Goal: Feedback & Contribution: Leave review/rating

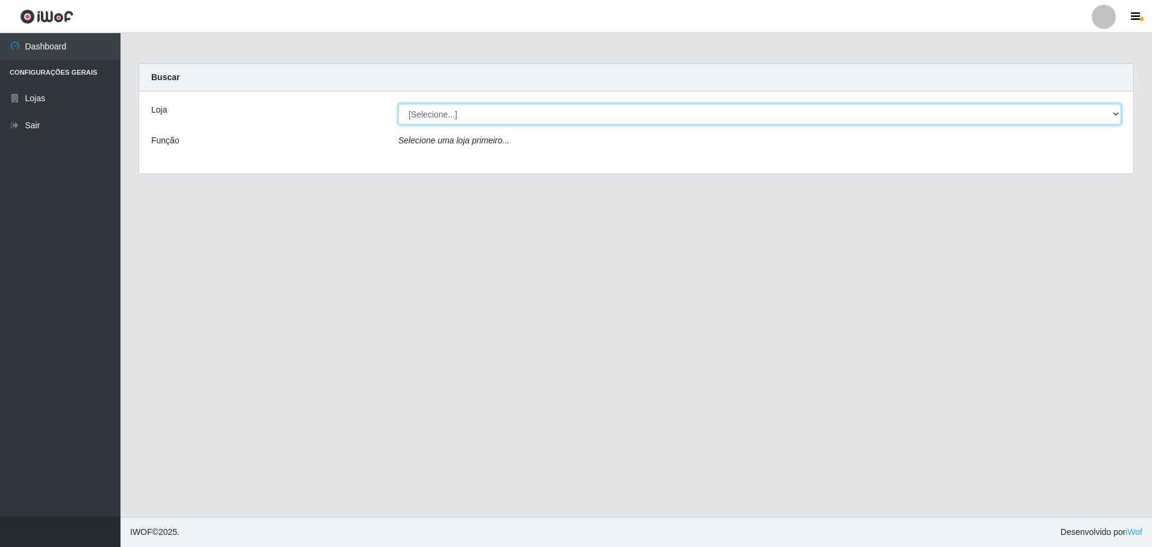
click at [705, 113] on select "[Selecione...] Extrabom - Loja 05 [GEOGRAPHIC_DATA]" at bounding box center [759, 114] width 723 height 21
select select "494"
click at [398, 104] on select "[Selecione...] Extrabom - Loja 05 [GEOGRAPHIC_DATA]" at bounding box center [759, 114] width 723 height 21
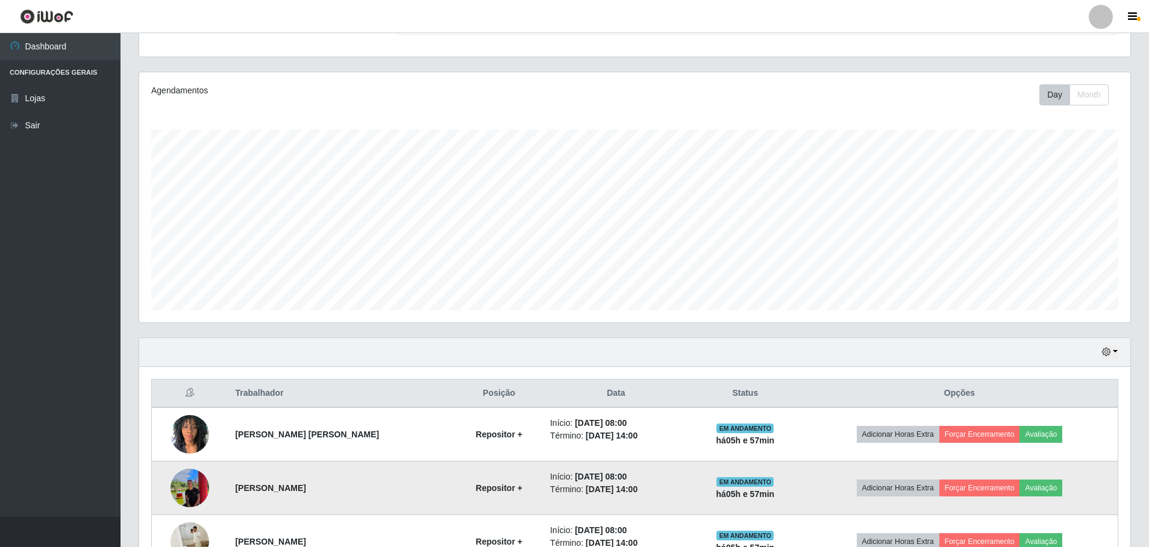
scroll to position [301, 0]
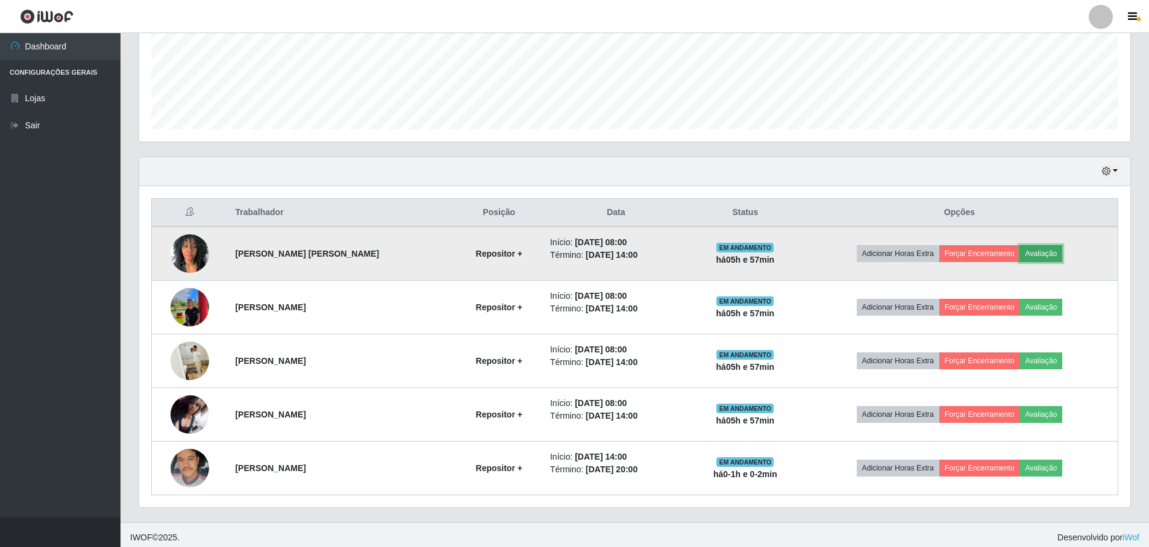
click at [1048, 258] on button "Avaliação" at bounding box center [1040, 253] width 43 height 17
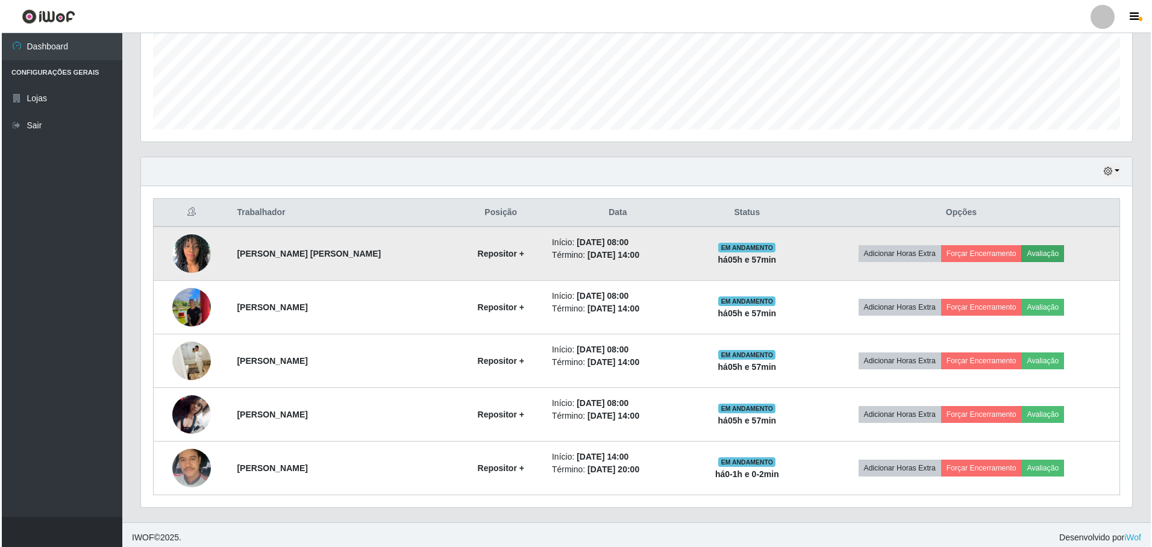
scroll to position [250, 985]
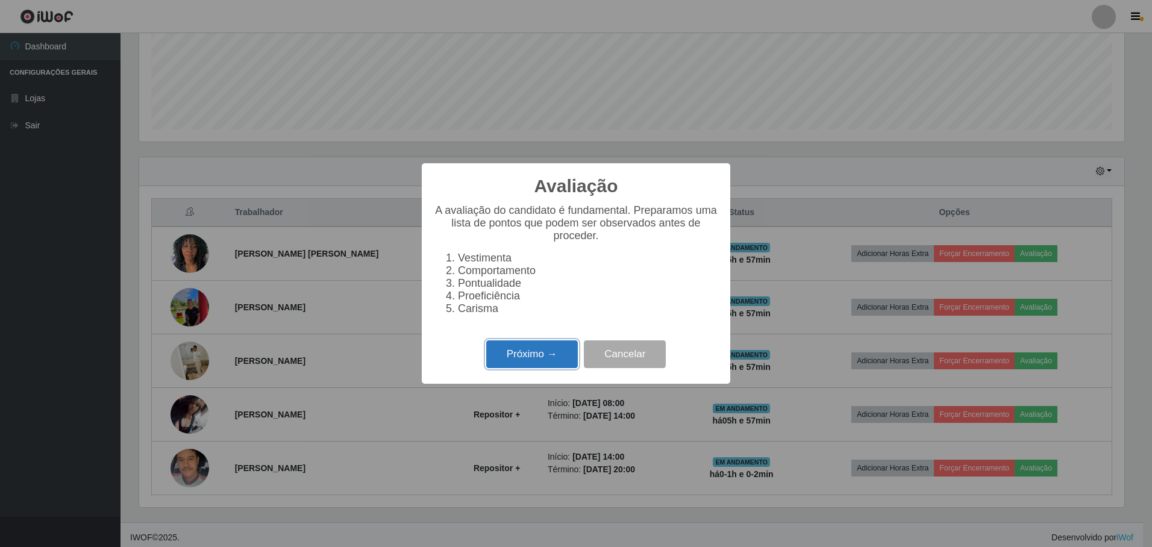
click at [513, 364] on button "Próximo →" at bounding box center [532, 354] width 92 height 28
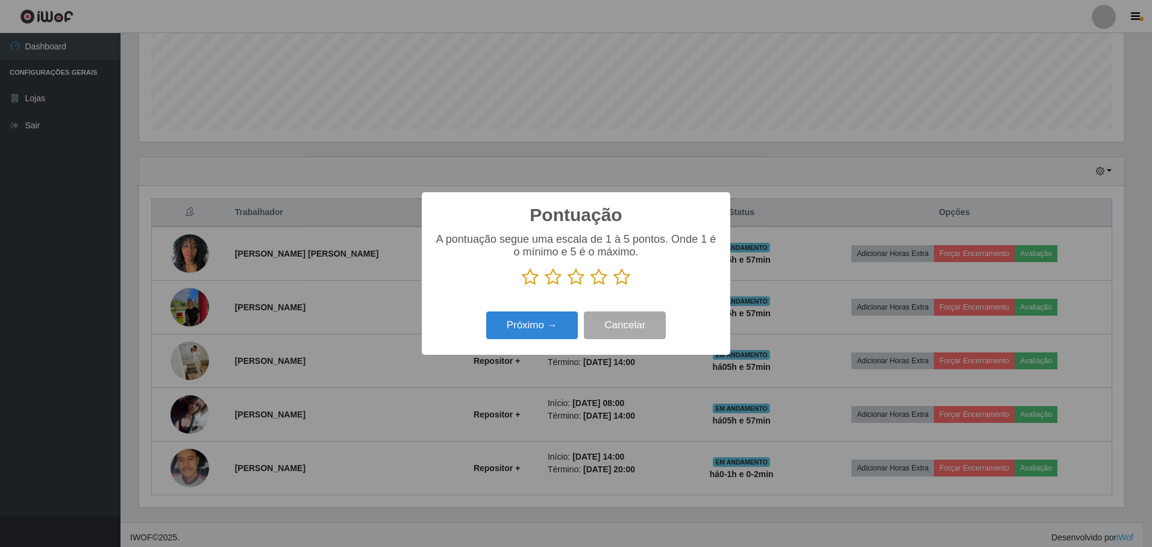
click at [622, 279] on icon at bounding box center [621, 277] width 17 height 18
click at [613, 286] on input "radio" at bounding box center [613, 286] width 0 height 0
click at [537, 323] on button "Próximo →" at bounding box center [532, 325] width 92 height 28
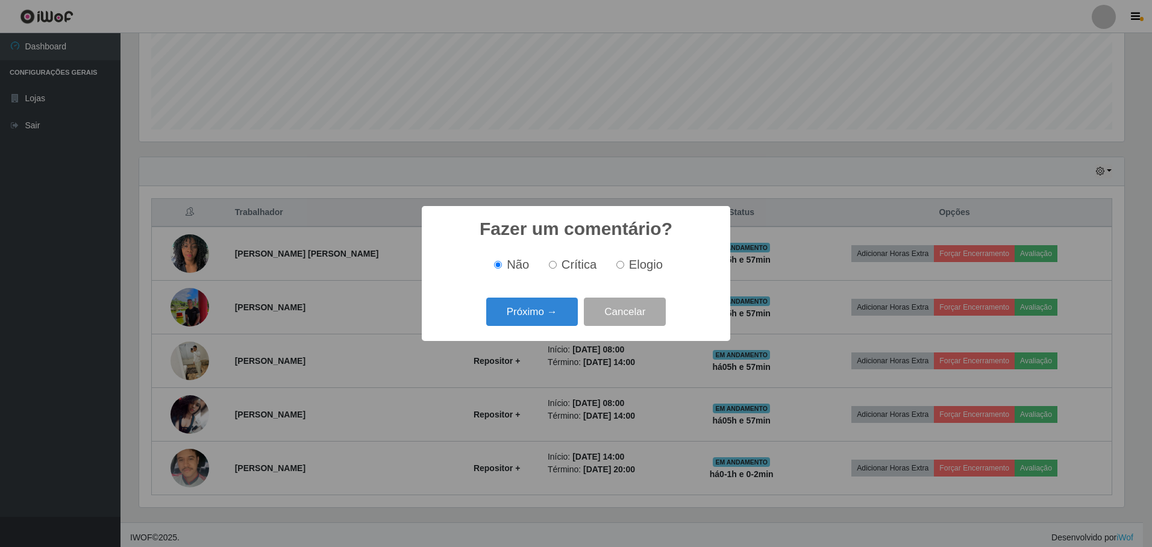
click at [619, 265] on input "Elogio" at bounding box center [620, 265] width 8 height 8
radio input "true"
click at [530, 310] on button "Próximo →" at bounding box center [532, 312] width 92 height 28
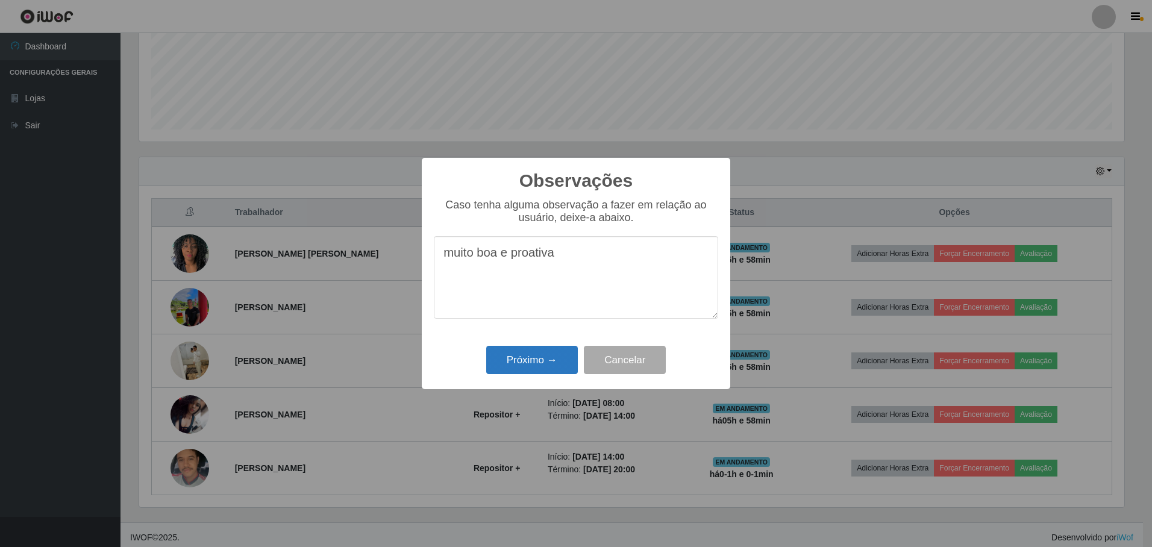
type textarea "muito boa e proativa"
click at [538, 358] on button "Próximo →" at bounding box center [532, 360] width 92 height 28
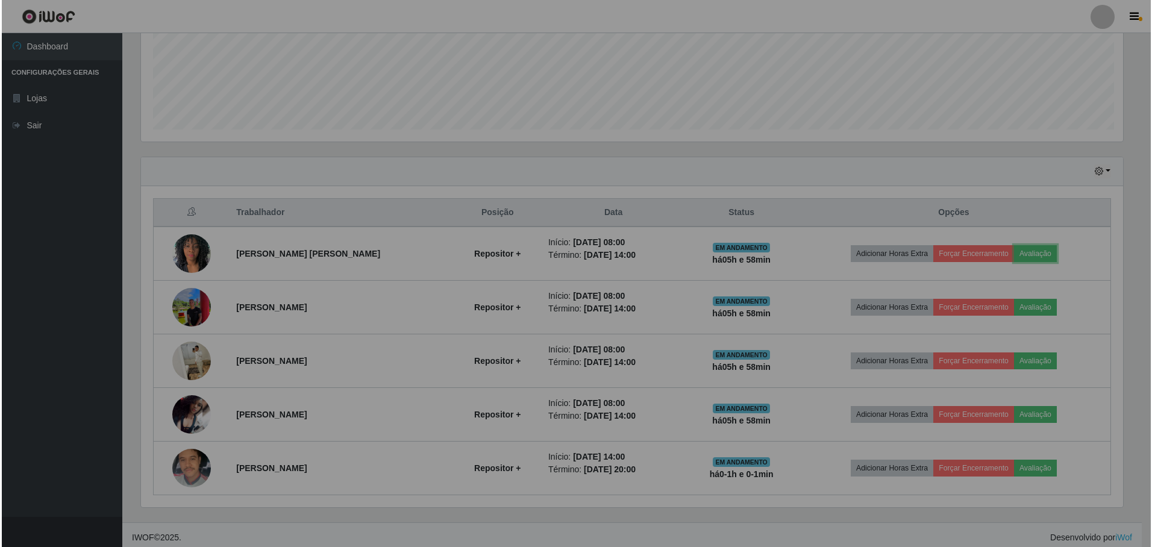
scroll to position [250, 991]
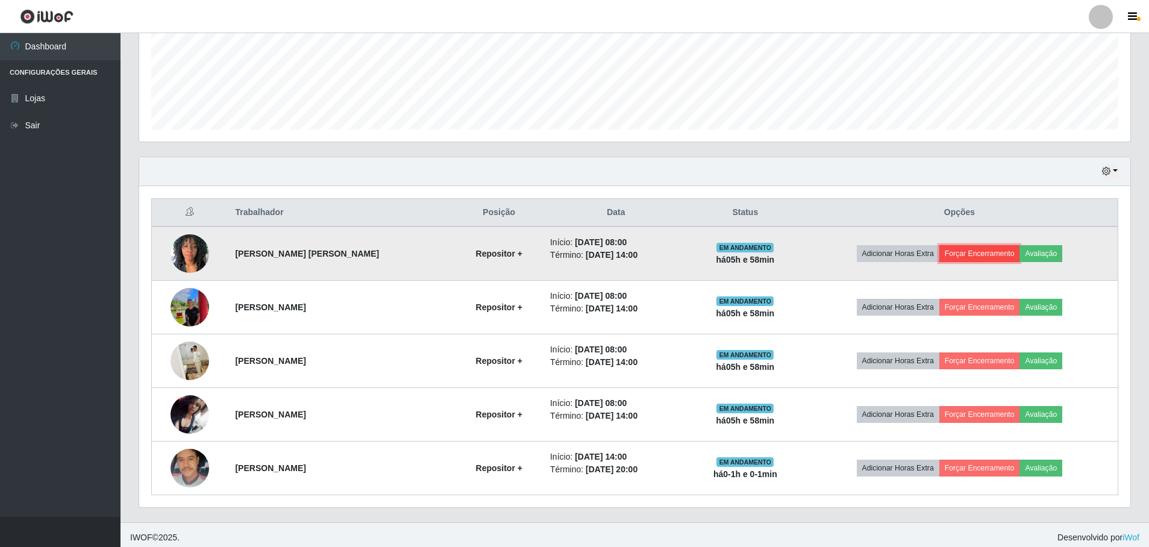
click at [999, 253] on button "Forçar Encerramento" at bounding box center [979, 253] width 81 height 17
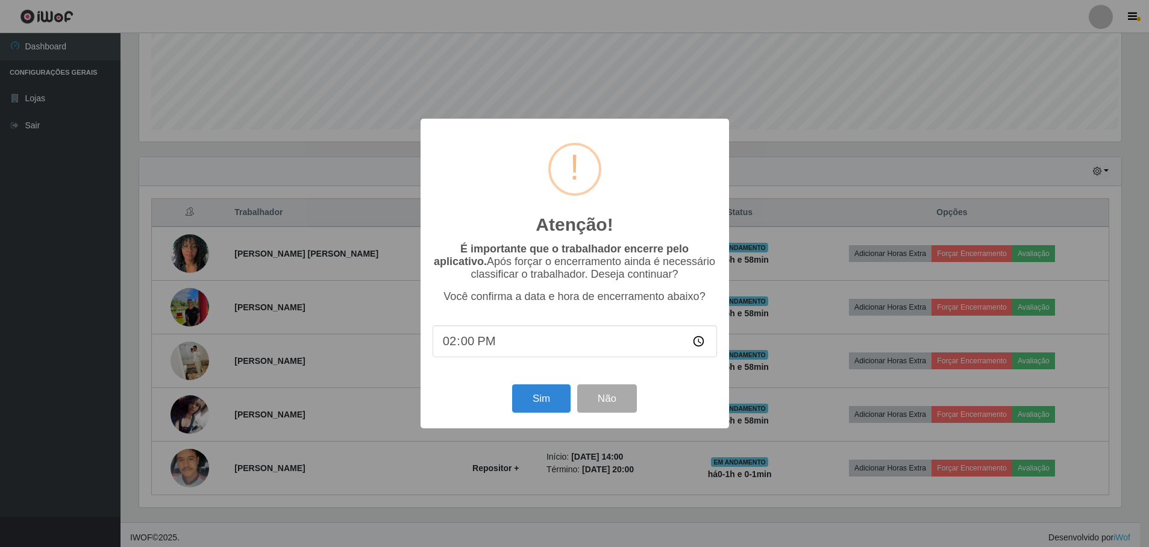
scroll to position [250, 985]
click at [533, 402] on button "Sim" at bounding box center [542, 398] width 58 height 28
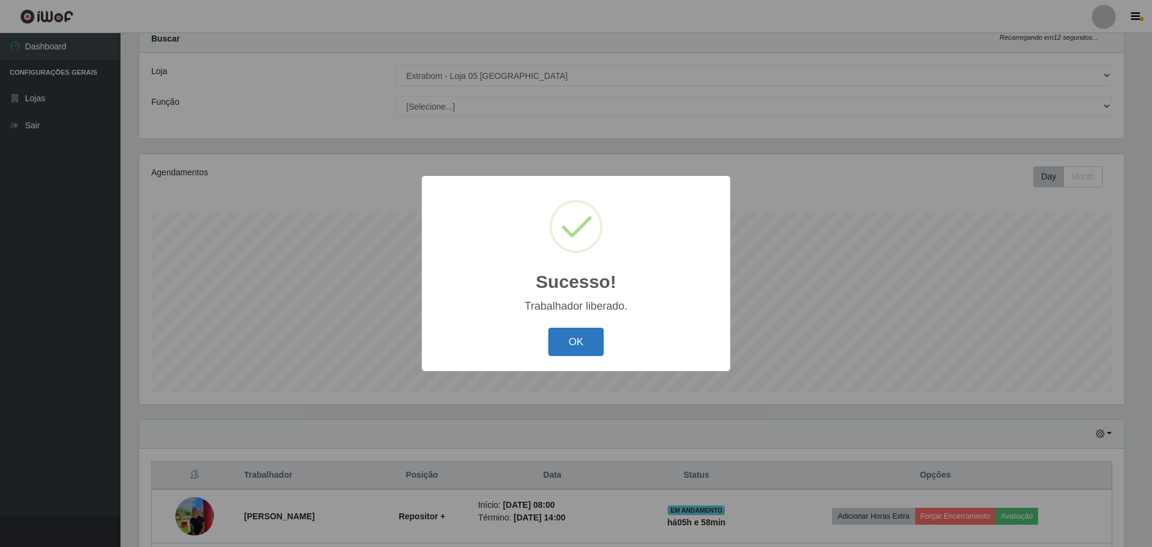
click at [586, 337] on button "OK" at bounding box center [576, 342] width 56 height 28
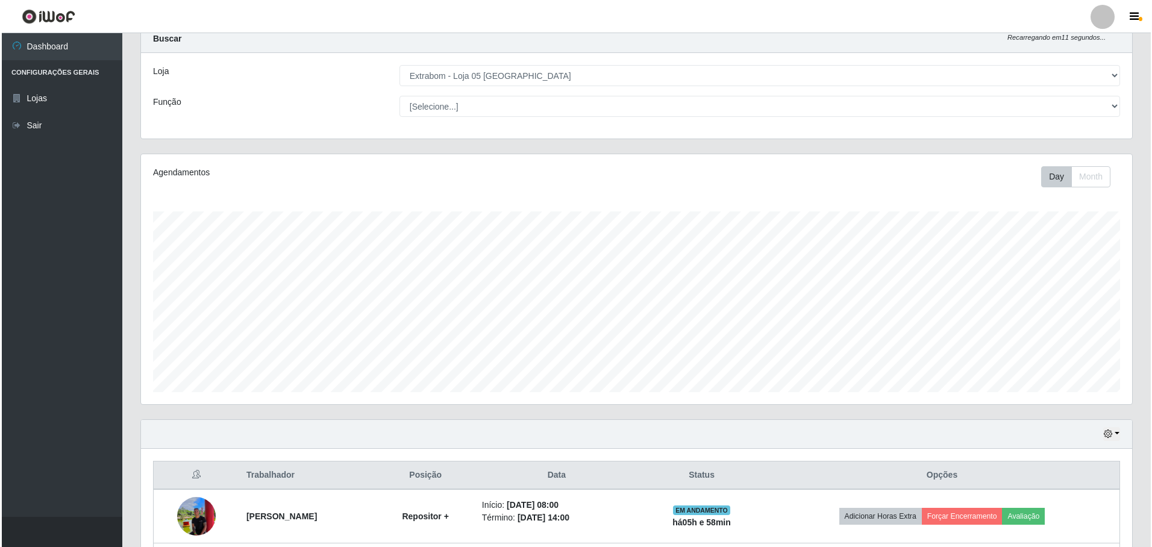
scroll to position [253, 0]
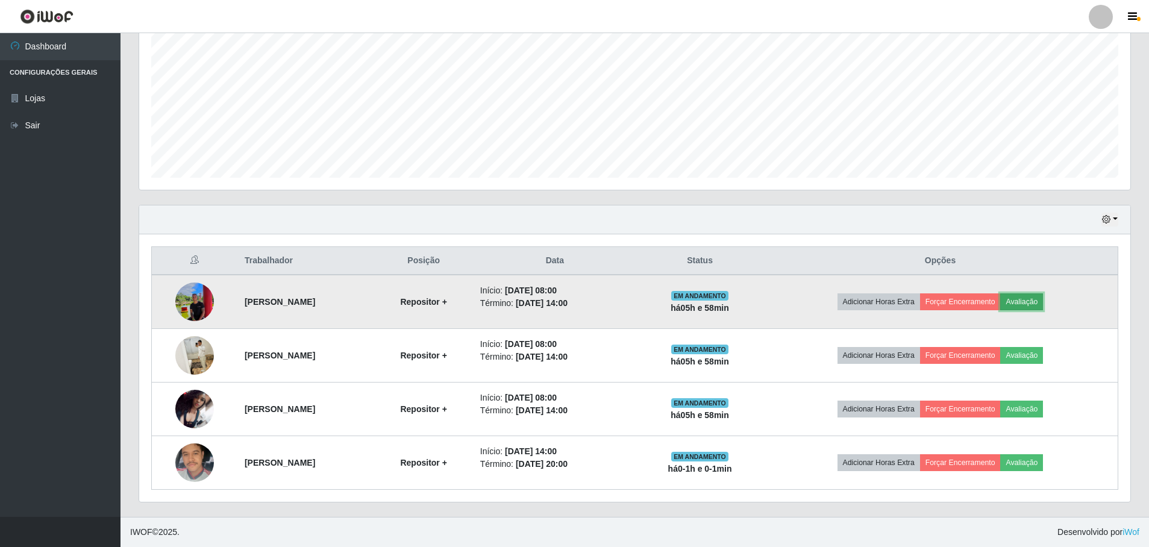
click at [1039, 301] on button "Avaliação" at bounding box center [1021, 301] width 43 height 17
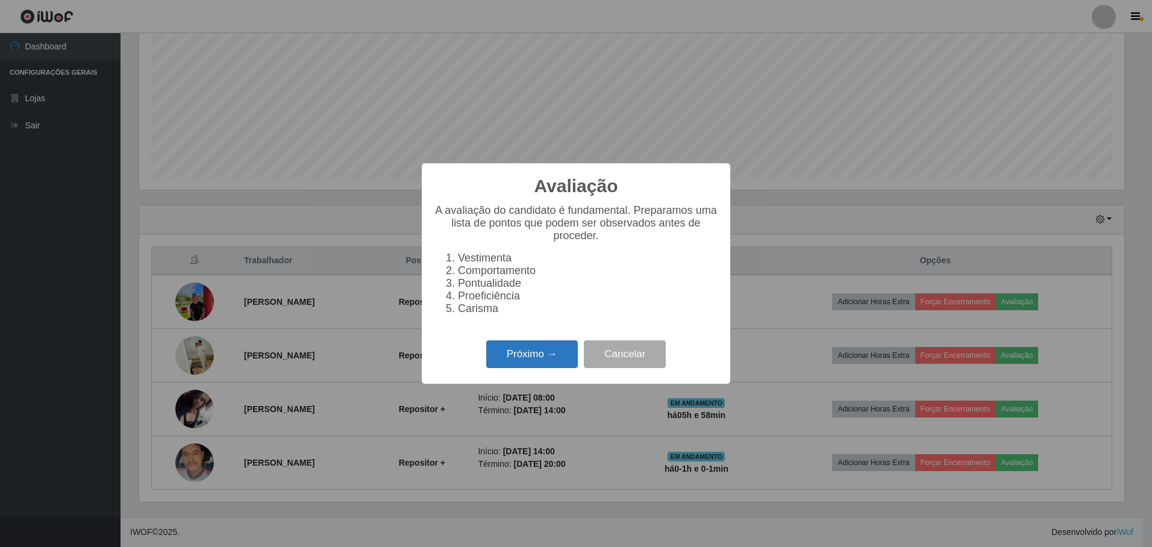
click at [528, 358] on button "Próximo →" at bounding box center [532, 354] width 92 height 28
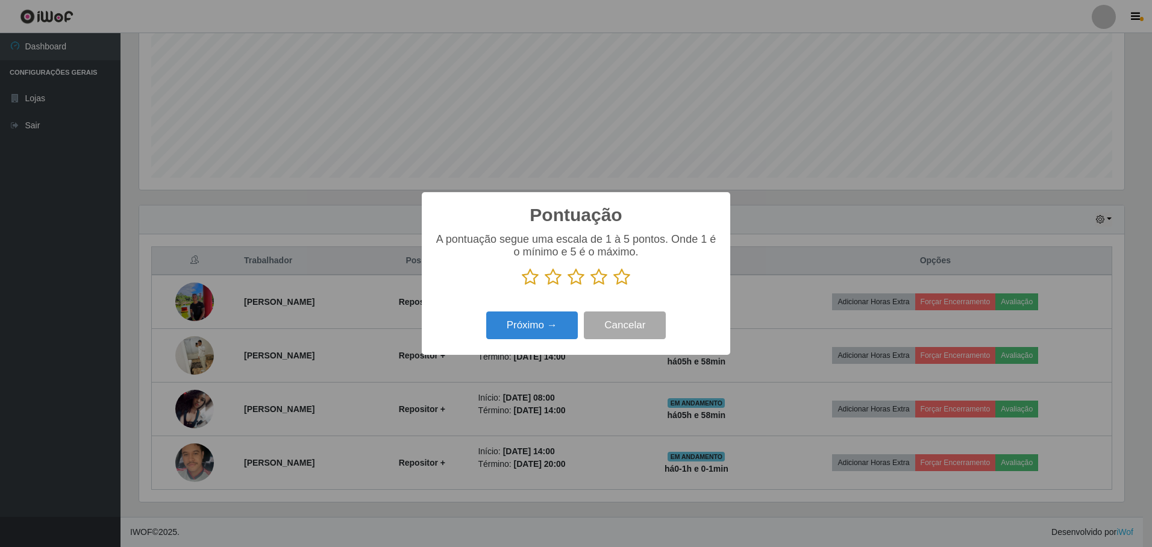
click at [599, 279] on icon at bounding box center [598, 277] width 17 height 18
click at [590, 286] on input "radio" at bounding box center [590, 286] width 0 height 0
click at [575, 281] on icon at bounding box center [575, 277] width 17 height 18
click at [567, 286] on input "radio" at bounding box center [567, 286] width 0 height 0
click at [550, 323] on button "Próximo →" at bounding box center [532, 325] width 92 height 28
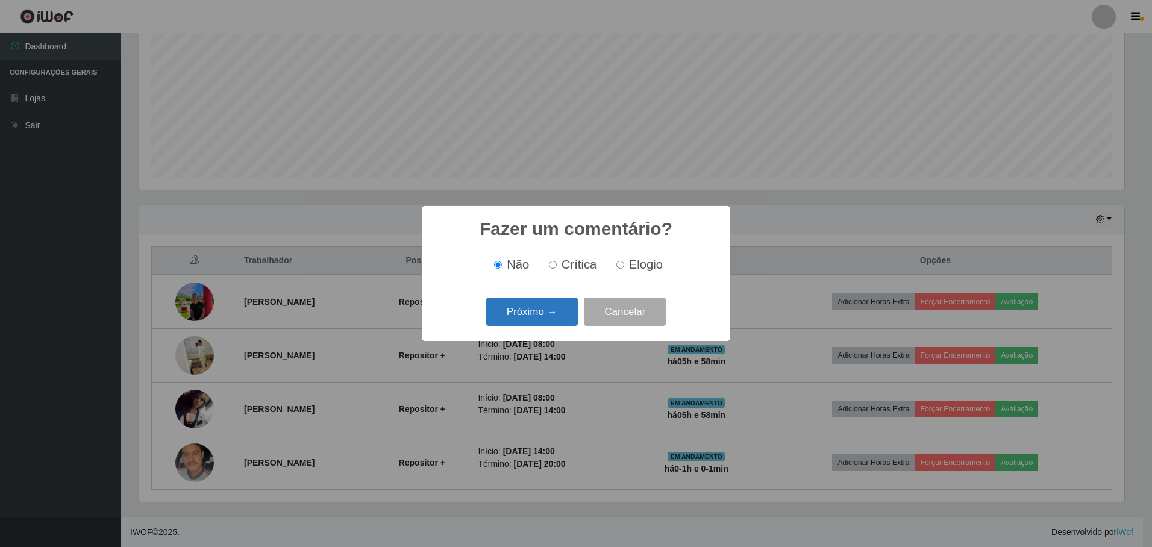
click at [531, 312] on button "Próximo →" at bounding box center [532, 312] width 92 height 28
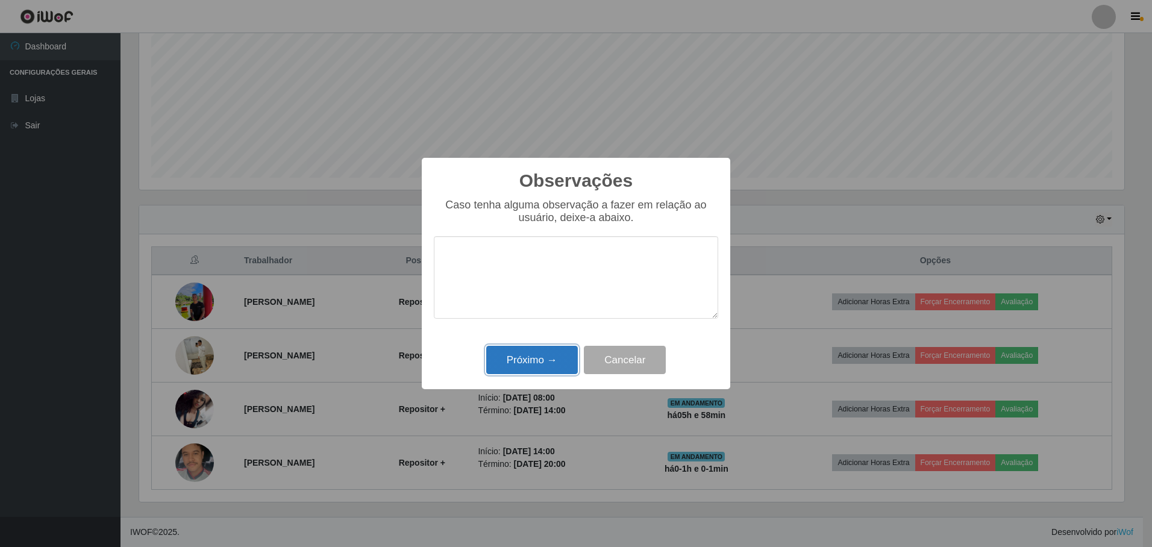
click at [539, 357] on button "Próximo →" at bounding box center [532, 360] width 92 height 28
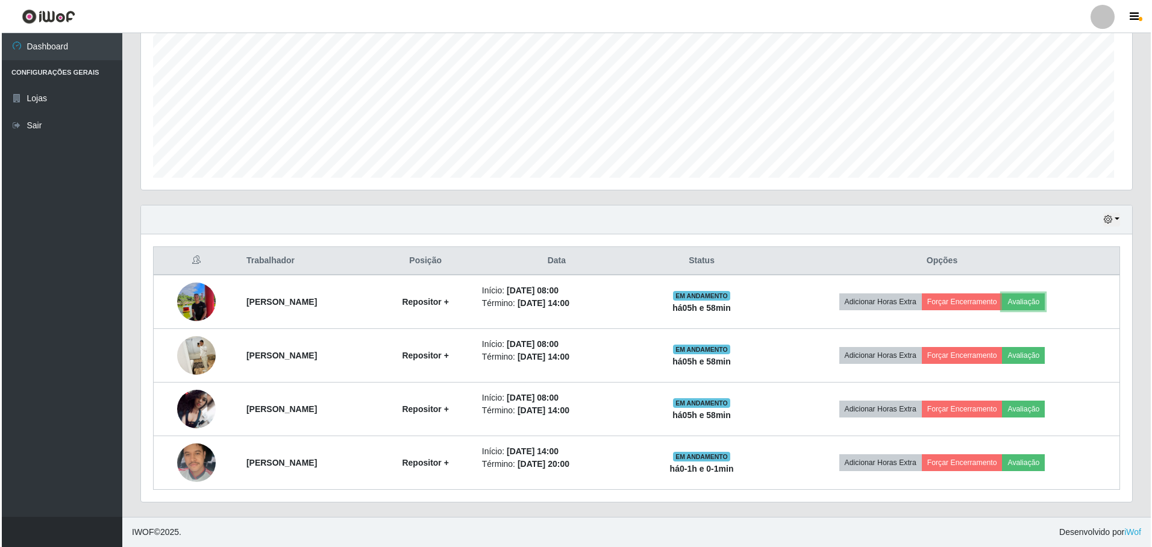
scroll to position [250, 991]
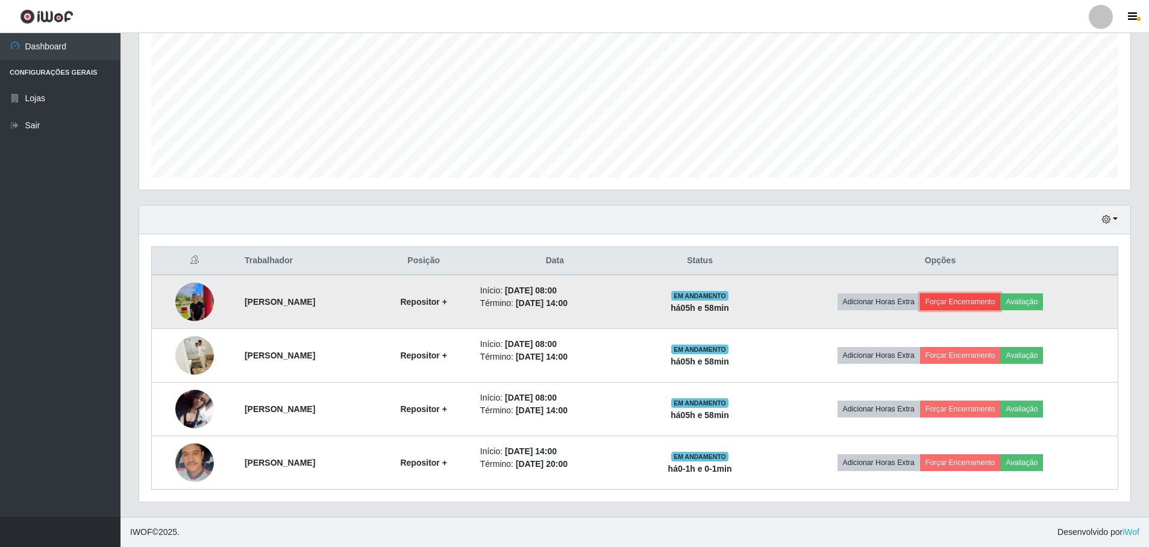
click at [960, 302] on button "Forçar Encerramento" at bounding box center [960, 301] width 81 height 17
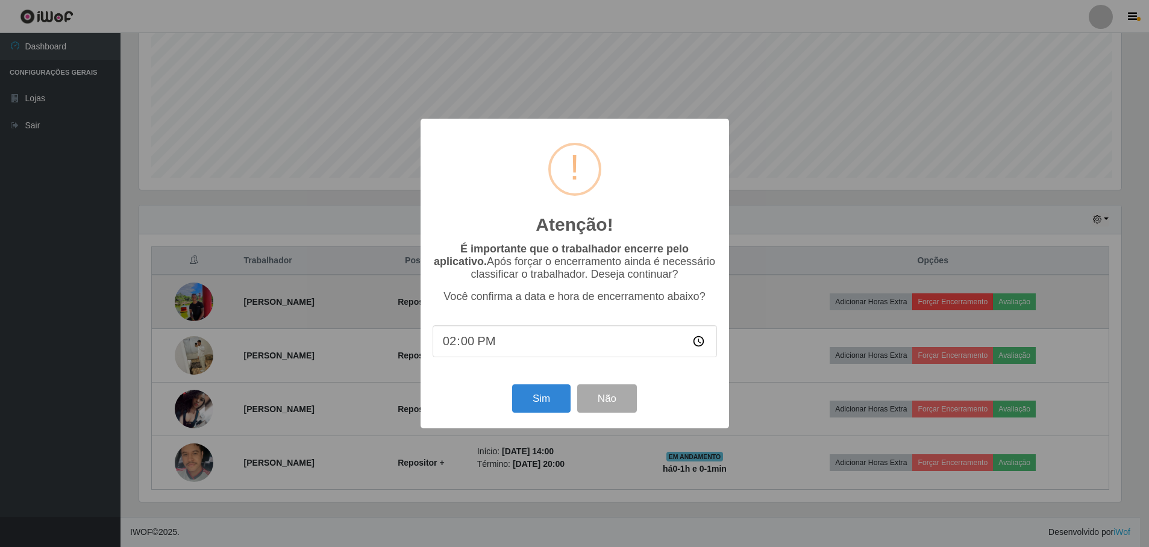
scroll to position [250, 985]
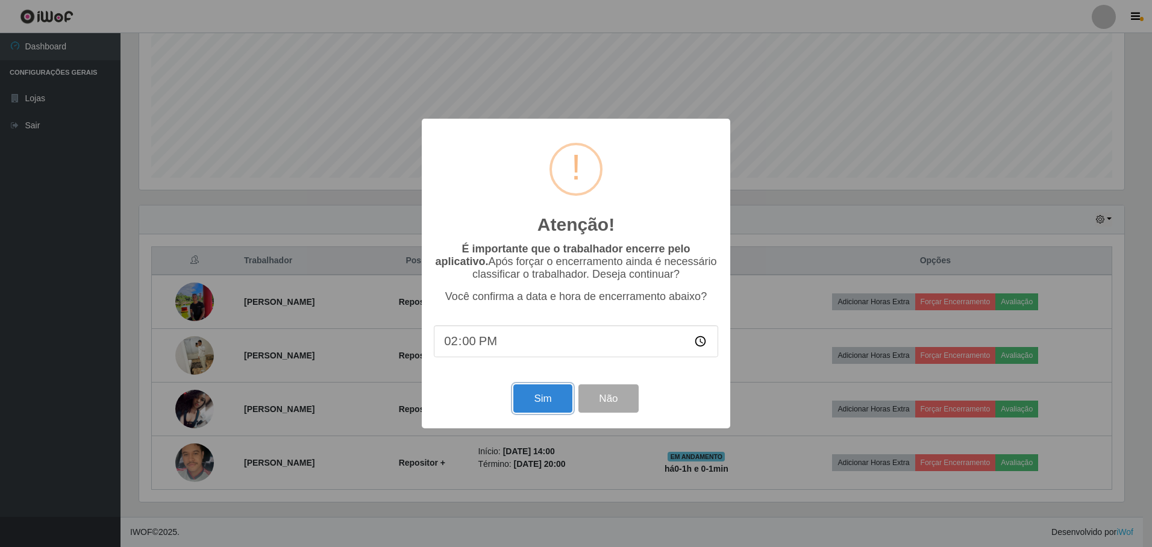
click at [540, 404] on button "Sim" at bounding box center [542, 398] width 58 height 28
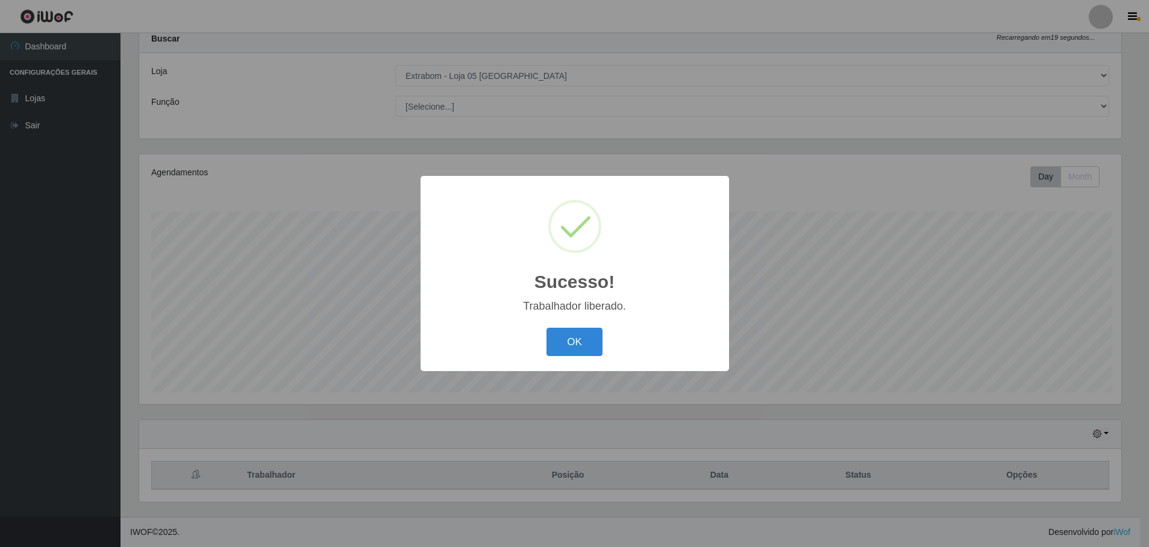
scroll to position [0, 0]
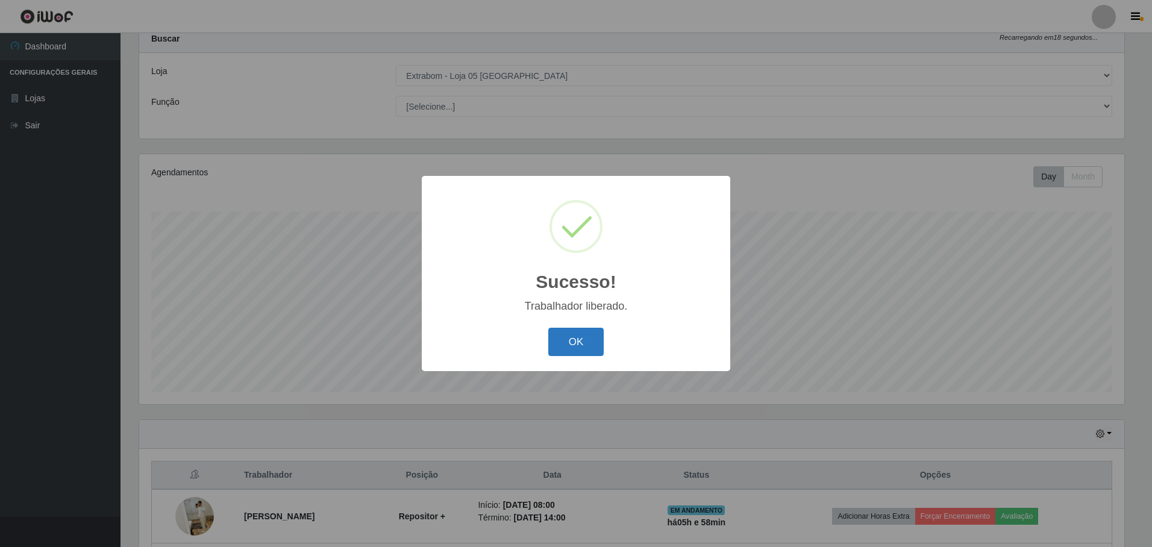
click at [576, 337] on button "OK" at bounding box center [576, 342] width 56 height 28
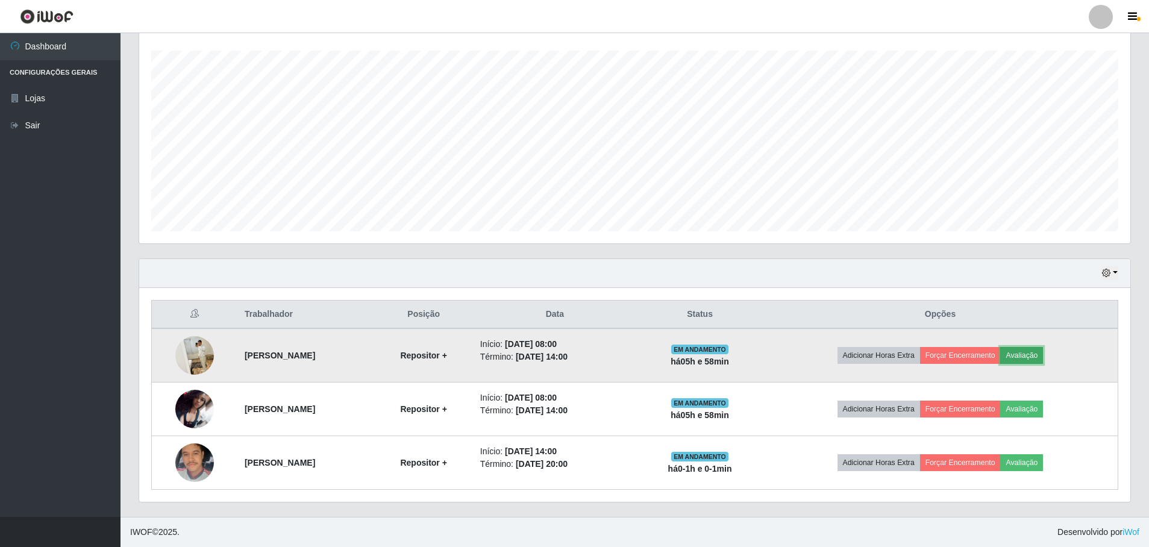
click at [1040, 358] on button "Avaliação" at bounding box center [1021, 355] width 43 height 17
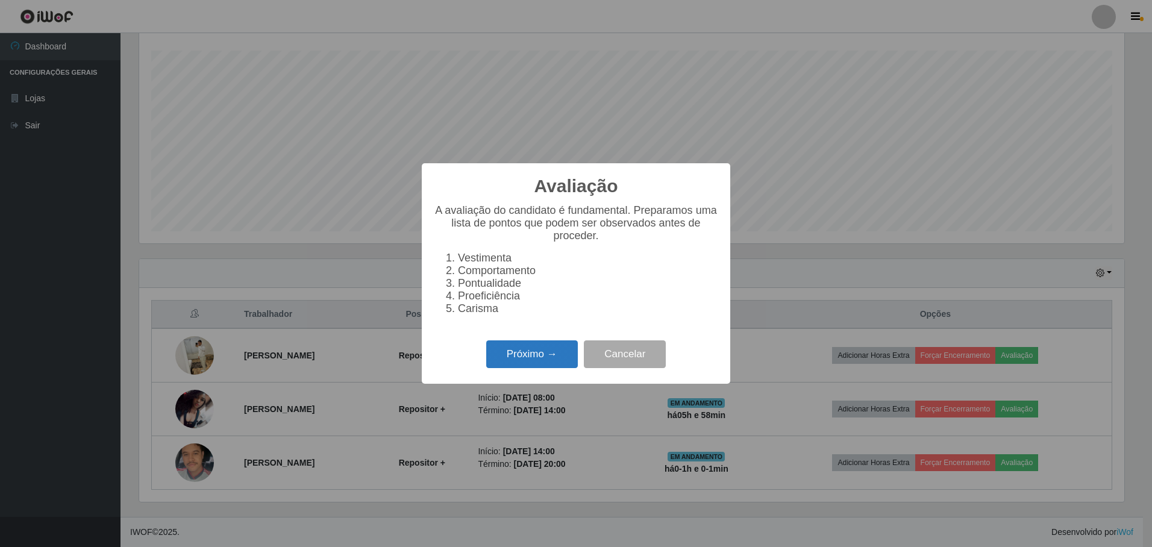
click at [552, 362] on button "Próximo →" at bounding box center [532, 354] width 92 height 28
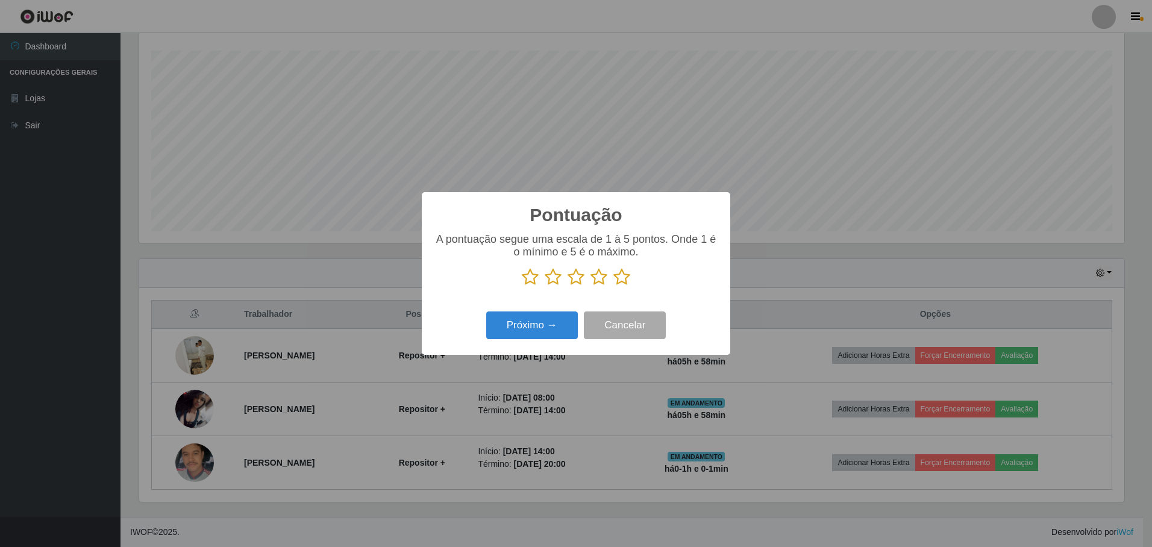
click at [621, 280] on icon at bounding box center [621, 277] width 17 height 18
click at [613, 286] on input "radio" at bounding box center [613, 286] width 0 height 0
drag, startPoint x: 520, startPoint y: 328, endPoint x: 525, endPoint y: 332, distance: 6.9
click at [525, 332] on button "Próximo →" at bounding box center [532, 325] width 92 height 28
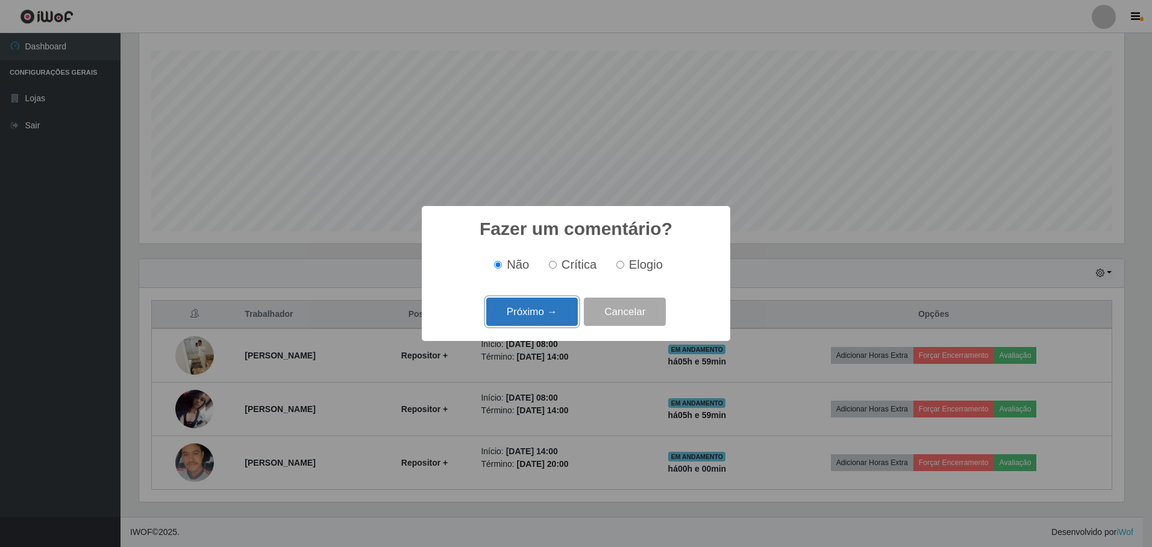
click at [540, 311] on button "Próximo →" at bounding box center [532, 312] width 92 height 28
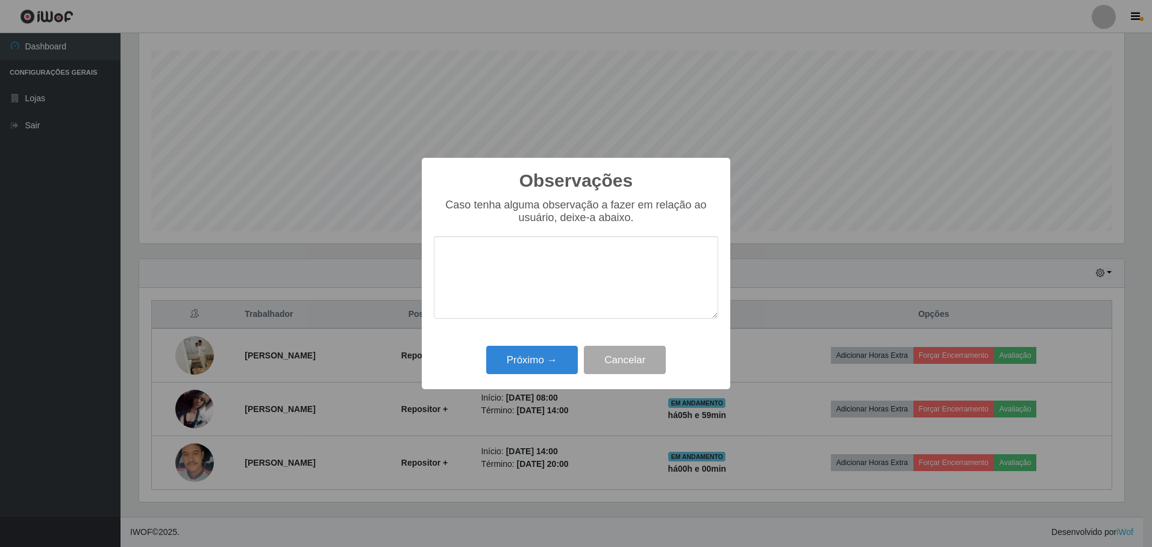
type textarea "m"
type textarea "N"
type textarea "Muito bom e proativo"
click at [539, 365] on button "Próximo →" at bounding box center [532, 360] width 92 height 28
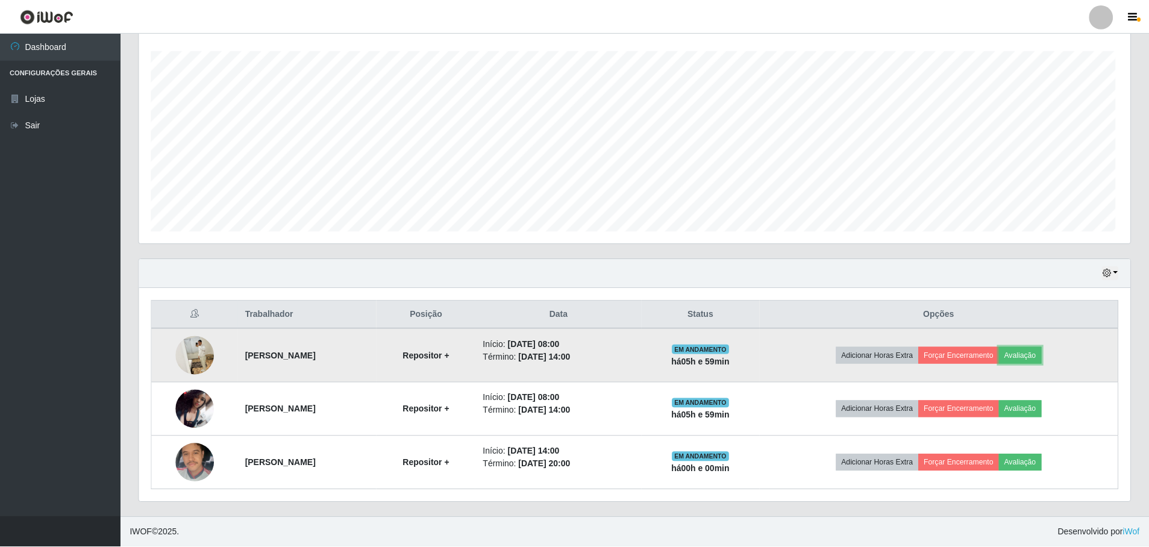
scroll to position [250, 991]
click at [991, 355] on button "Forçar Encerramento" at bounding box center [958, 355] width 81 height 17
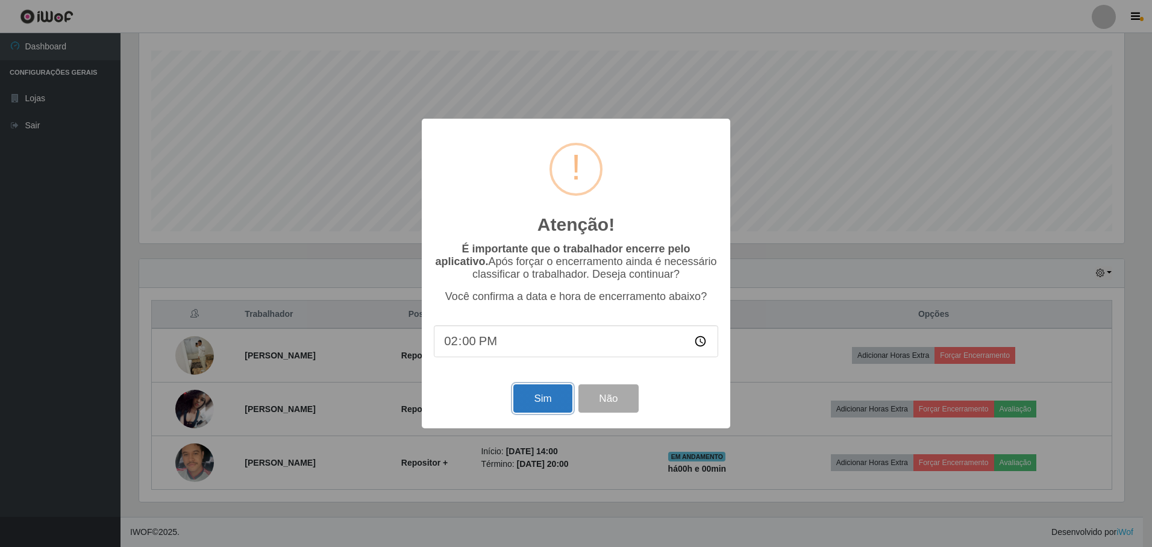
click at [537, 397] on button "Sim" at bounding box center [542, 398] width 58 height 28
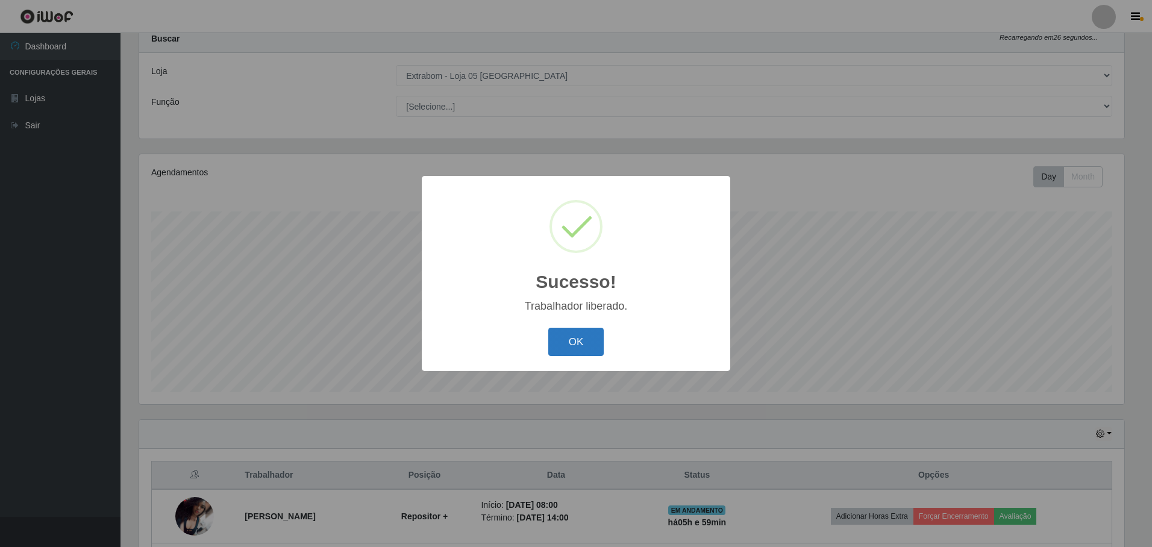
click at [572, 349] on button "OK" at bounding box center [576, 342] width 56 height 28
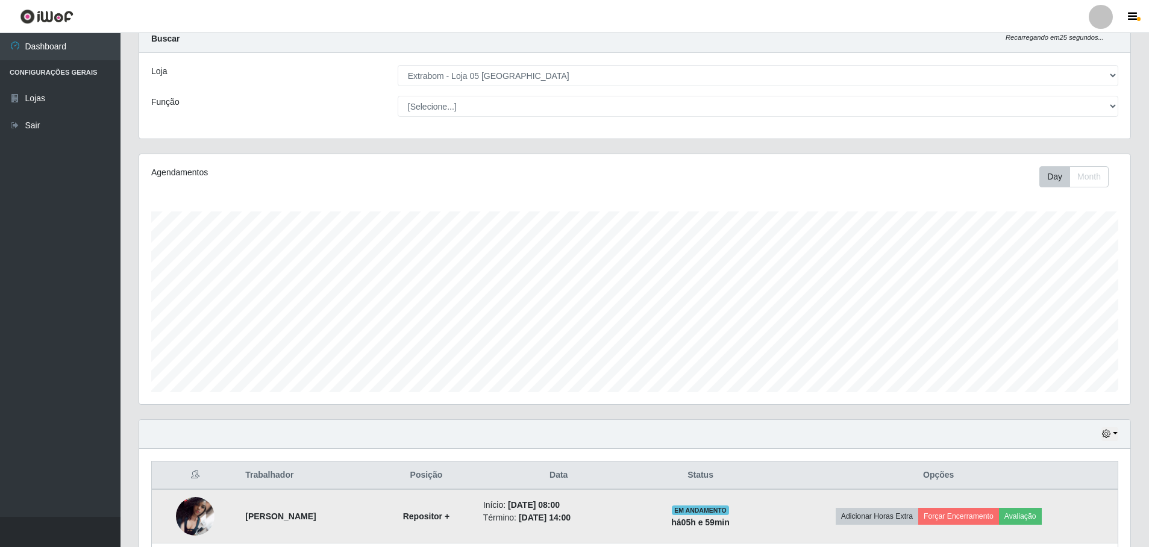
scroll to position [146, 0]
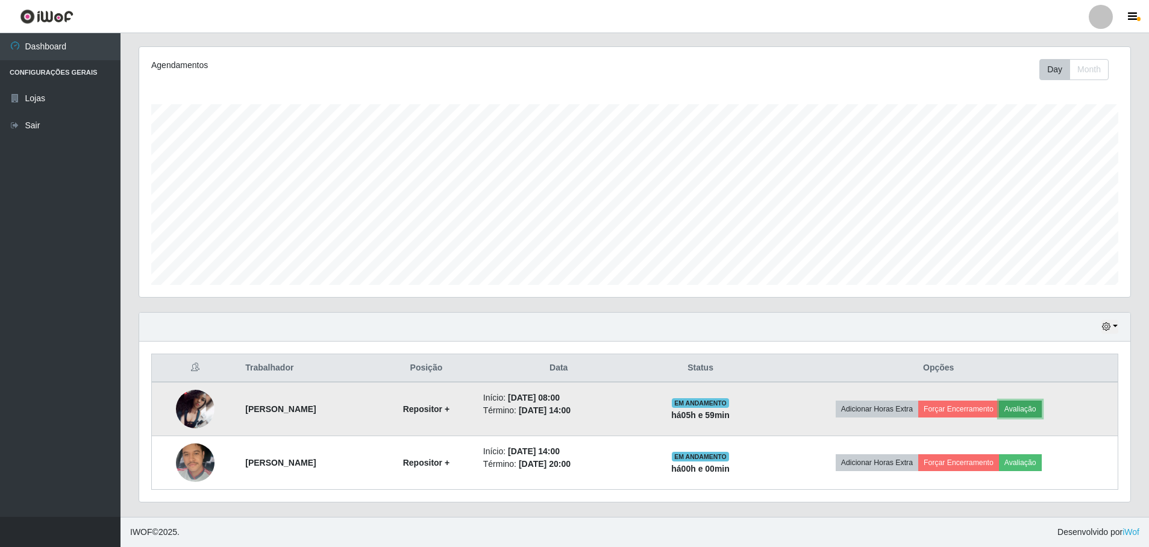
click at [1034, 409] on button "Avaliação" at bounding box center [1020, 409] width 43 height 17
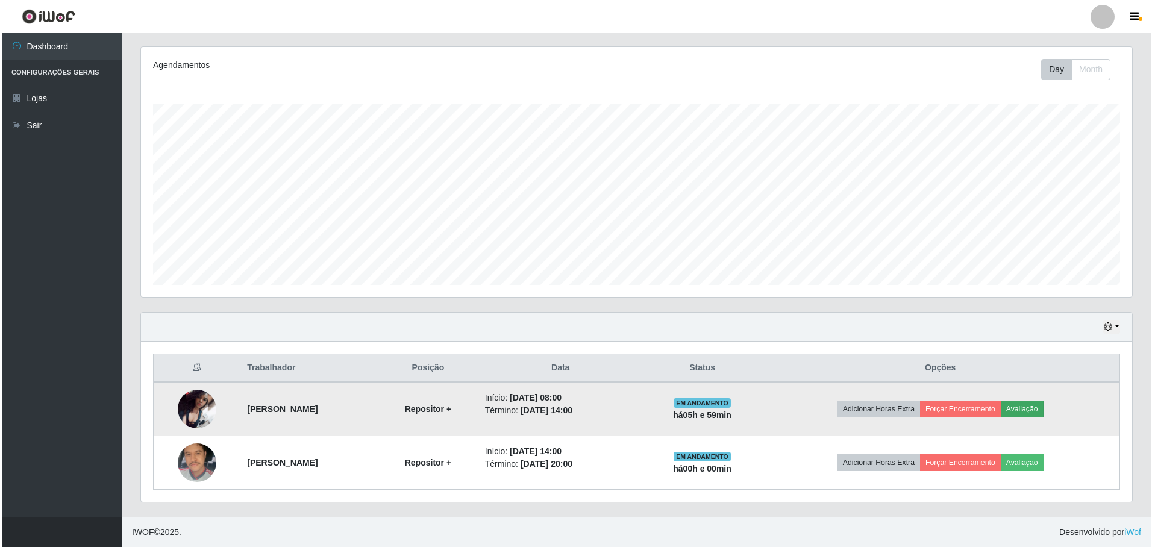
scroll to position [250, 985]
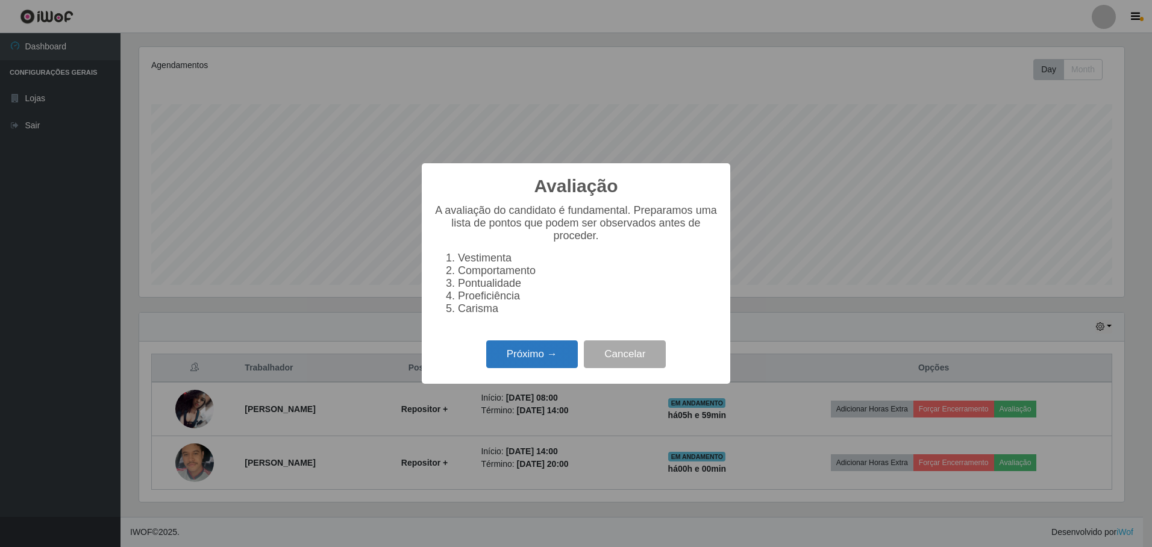
click at [529, 360] on button "Próximo →" at bounding box center [532, 354] width 92 height 28
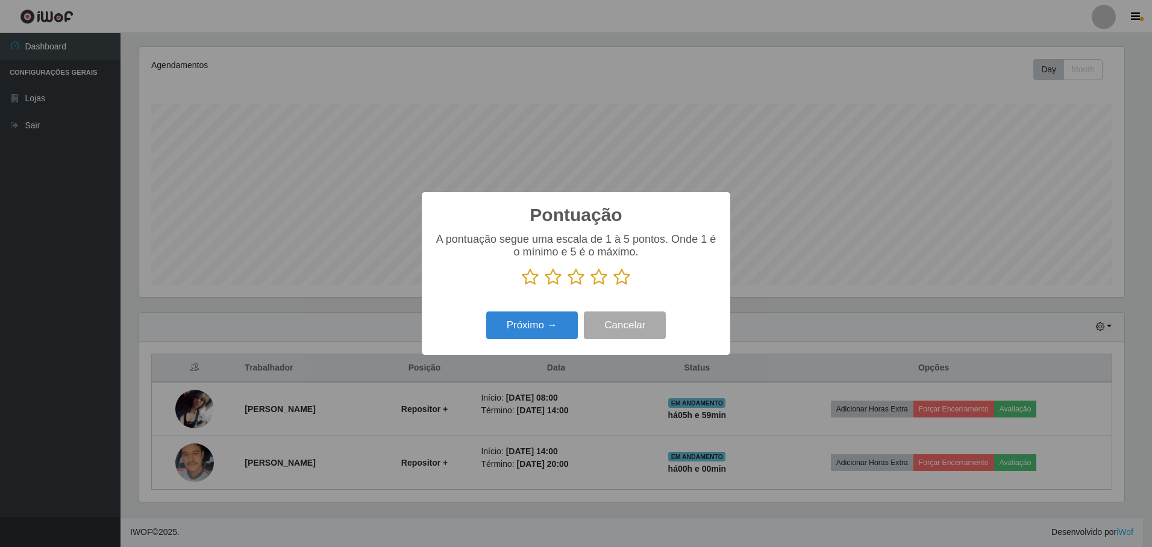
drag, startPoint x: 620, startPoint y: 277, endPoint x: 583, endPoint y: 281, distance: 38.2
click at [620, 277] on icon at bounding box center [621, 277] width 17 height 18
click at [613, 286] on input "radio" at bounding box center [613, 286] width 0 height 0
click at [546, 323] on button "Próximo →" at bounding box center [532, 325] width 92 height 28
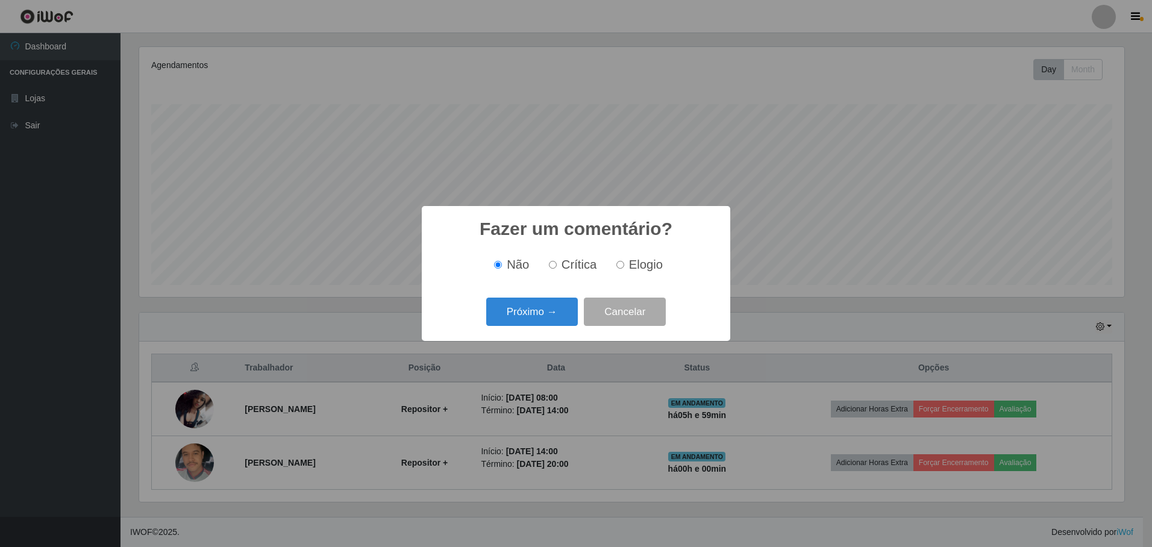
click at [620, 266] on input "Elogio" at bounding box center [620, 265] width 8 height 8
radio input "true"
click at [572, 304] on button "Próximo →" at bounding box center [532, 312] width 92 height 28
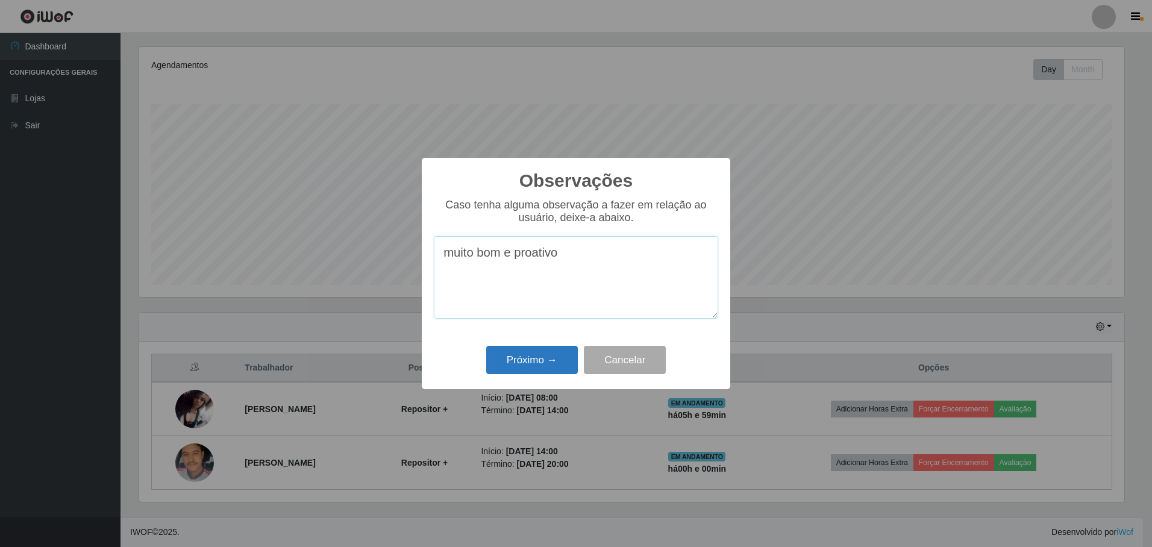
type textarea "muito bom e proativo"
click at [541, 363] on button "Próximo →" at bounding box center [532, 360] width 92 height 28
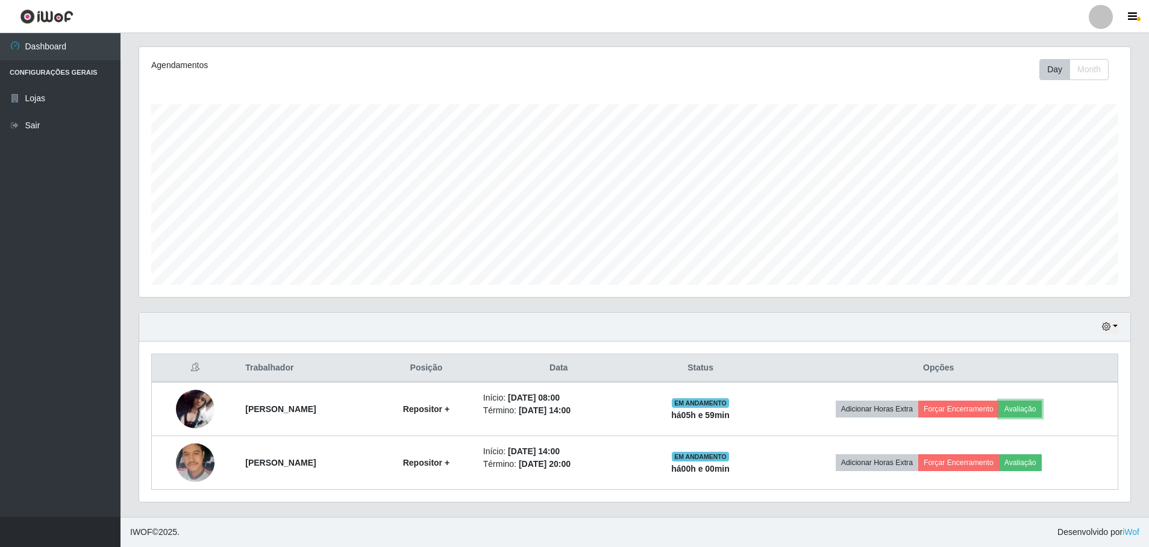
scroll to position [250, 991]
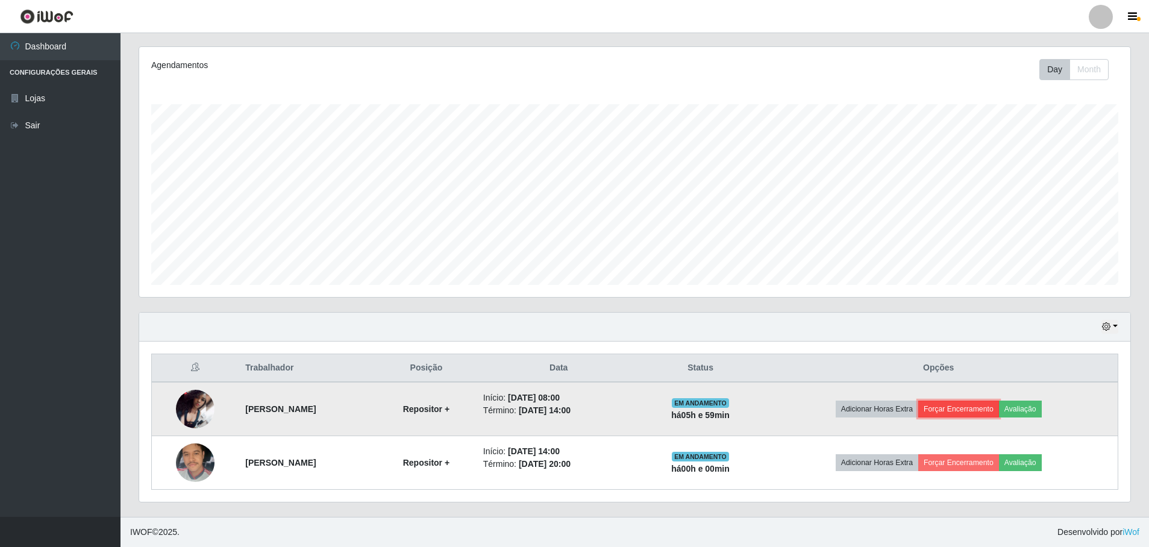
click at [975, 405] on button "Forçar Encerramento" at bounding box center [958, 409] width 81 height 17
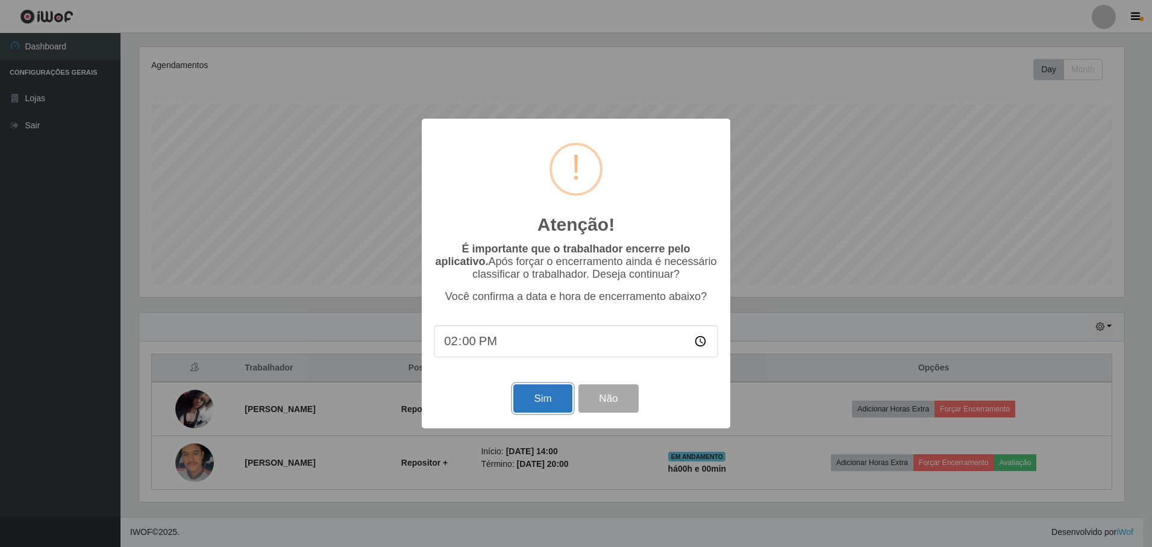
click at [539, 398] on button "Sim" at bounding box center [542, 398] width 58 height 28
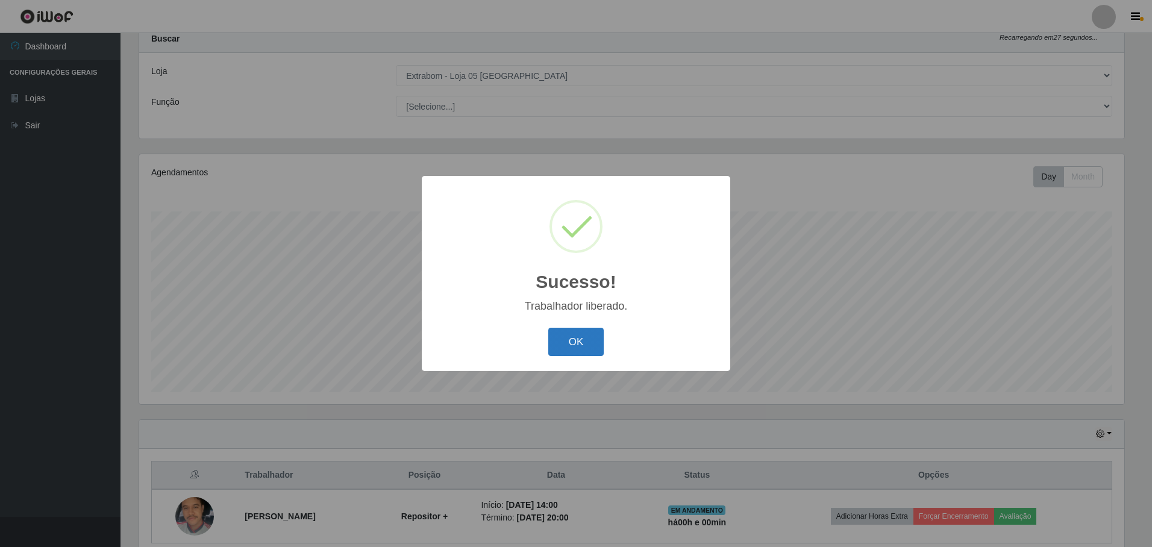
click at [574, 342] on button "OK" at bounding box center [576, 342] width 56 height 28
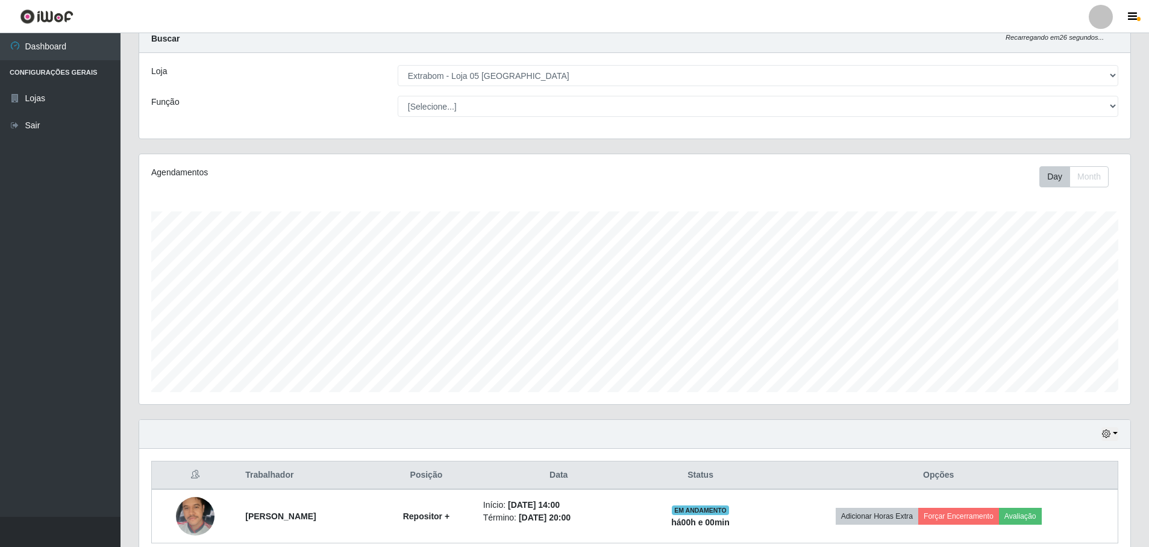
scroll to position [92, 0]
